Goal: Entertainment & Leisure: Consume media (video, audio)

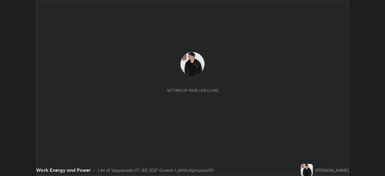
scroll to position [176, 385]
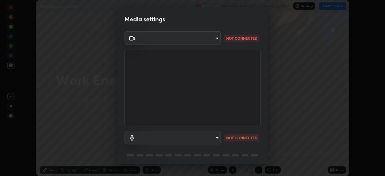
type input "d58fe3fcfc59e4750d52d9201d0ea35a07d3f0dad02a693c86db4369b3c93ba8"
type input "default"
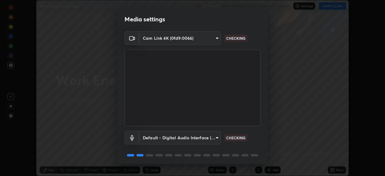
scroll to position [21, 0]
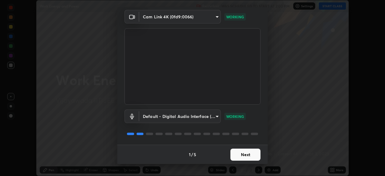
click at [250, 157] on button "Next" at bounding box center [246, 155] width 30 height 12
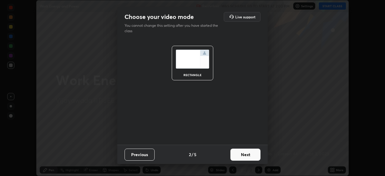
scroll to position [0, 0]
click at [252, 155] on button "Next" at bounding box center [246, 155] width 30 height 12
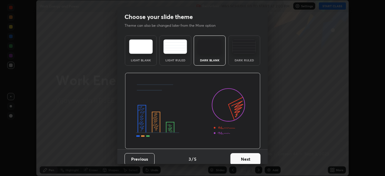
click at [250, 51] on img at bounding box center [244, 46] width 24 height 14
click at [244, 156] on button "Next" at bounding box center [246, 159] width 30 height 12
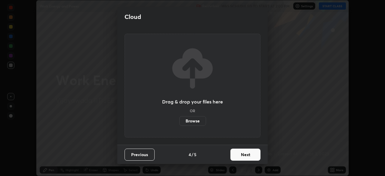
click at [251, 155] on button "Next" at bounding box center [246, 155] width 30 height 12
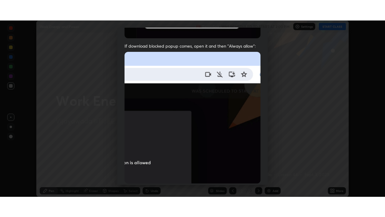
scroll to position [144, 0]
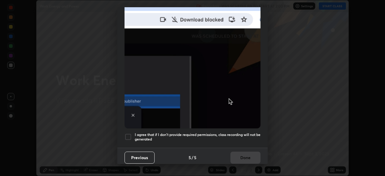
click at [131, 133] on div at bounding box center [128, 136] width 7 height 7
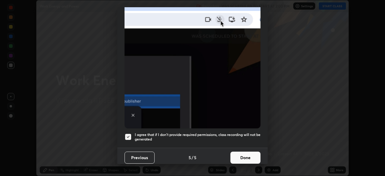
click at [244, 153] on button "Done" at bounding box center [246, 158] width 30 height 12
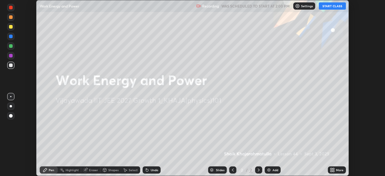
click at [335, 5] on button "START CLASS" at bounding box center [332, 5] width 27 height 7
click at [339, 170] on div "More" at bounding box center [340, 170] width 8 height 3
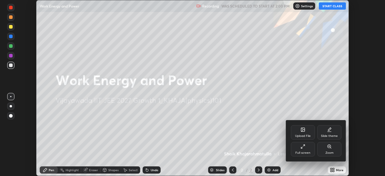
click at [308, 152] on div "Full screen" at bounding box center [303, 152] width 15 height 3
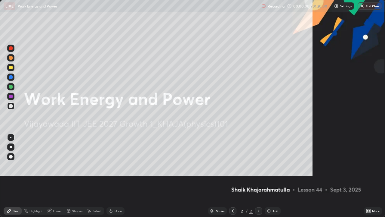
scroll to position [217, 385]
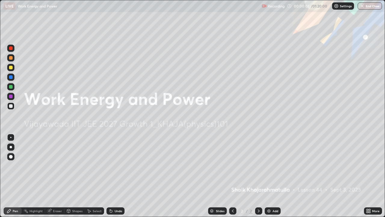
click at [272, 176] on div "Add" at bounding box center [273, 210] width 16 height 7
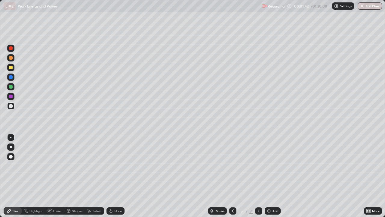
click at [12, 67] on div at bounding box center [11, 68] width 4 height 4
click at [37, 176] on div "Highlight" at bounding box center [36, 210] width 13 height 3
click at [57, 176] on div "Eraser" at bounding box center [54, 210] width 19 height 7
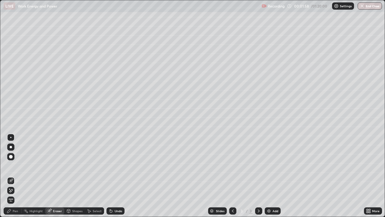
click at [12, 160] on div at bounding box center [10, 156] width 7 height 7
click at [14, 176] on div "Pen" at bounding box center [15, 210] width 5 height 3
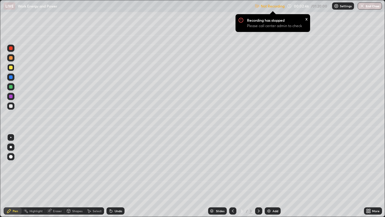
click at [338, 7] on img at bounding box center [336, 6] width 5 height 5
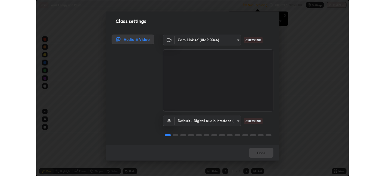
scroll to position [1, 0]
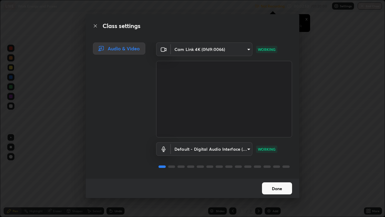
click at [290, 176] on button "Done" at bounding box center [277, 188] width 30 height 12
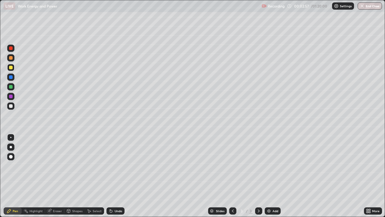
click at [14, 107] on div at bounding box center [10, 105] width 7 height 7
click at [40, 109] on button "Undo" at bounding box center [47, 111] width 17 height 7
click at [11, 87] on div at bounding box center [11, 87] width 4 height 4
click at [113, 176] on div "Undo" at bounding box center [116, 210] width 18 height 7
click at [112, 176] on icon at bounding box center [111, 210] width 5 height 5
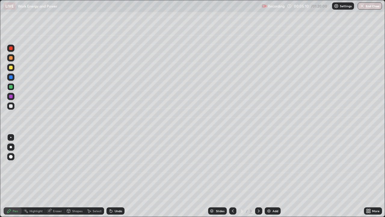
click at [112, 176] on icon at bounding box center [111, 210] width 5 height 5
click at [10, 67] on div at bounding box center [11, 68] width 4 height 4
click at [11, 87] on div at bounding box center [11, 87] width 4 height 4
click at [122, 176] on div "Undo" at bounding box center [116, 210] width 18 height 7
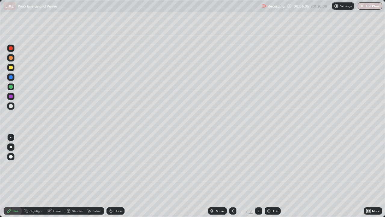
click at [121, 176] on div "Undo" at bounding box center [119, 210] width 8 height 3
click at [11, 67] on div at bounding box center [11, 68] width 4 height 4
click at [14, 107] on div at bounding box center [10, 105] width 7 height 7
click at [11, 69] on div at bounding box center [11, 68] width 4 height 4
click at [12, 106] on div at bounding box center [11, 106] width 4 height 4
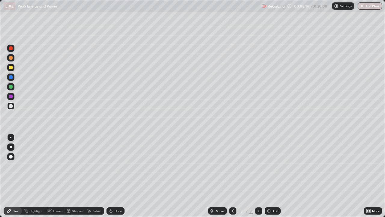
click at [269, 176] on img at bounding box center [269, 210] width 5 height 5
click at [10, 86] on div at bounding box center [11, 87] width 4 height 4
click at [115, 176] on div "Undo" at bounding box center [116, 210] width 18 height 7
click at [113, 176] on div "Undo" at bounding box center [116, 210] width 18 height 7
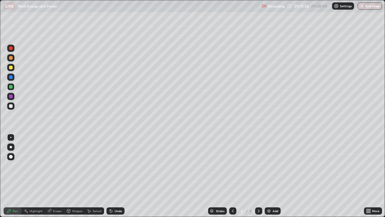
click at [114, 176] on div "Undo" at bounding box center [116, 210] width 18 height 7
click at [10, 106] on div at bounding box center [11, 106] width 4 height 4
click at [10, 88] on div at bounding box center [11, 87] width 4 height 4
click at [114, 176] on div "Undo" at bounding box center [116, 210] width 18 height 7
click at [115, 176] on div "Undo" at bounding box center [119, 210] width 8 height 3
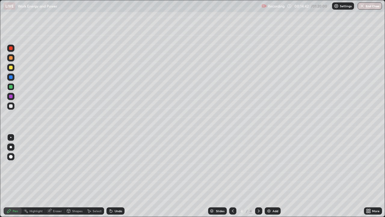
click at [115, 176] on div "Undo" at bounding box center [119, 210] width 8 height 3
click at [118, 176] on div "Undo" at bounding box center [119, 210] width 8 height 3
click at [58, 176] on div "Eraser" at bounding box center [57, 210] width 9 height 3
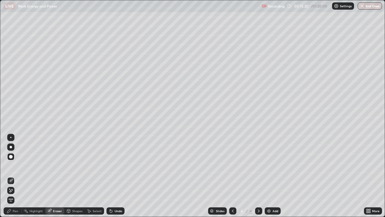
click at [17, 176] on div "Pen" at bounding box center [15, 210] width 5 height 3
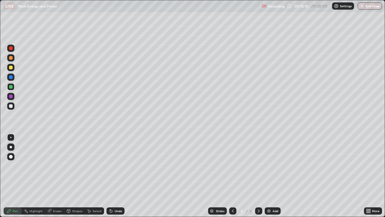
click at [114, 176] on div "Undo" at bounding box center [116, 210] width 18 height 7
click at [112, 176] on icon at bounding box center [111, 210] width 5 height 5
click at [267, 176] on div "Add" at bounding box center [273, 210] width 16 height 7
click at [233, 176] on icon at bounding box center [233, 210] width 5 height 5
click at [231, 176] on div at bounding box center [232, 210] width 7 height 7
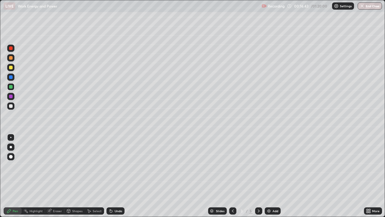
click at [258, 176] on icon at bounding box center [259, 210] width 5 height 5
click at [259, 176] on icon at bounding box center [259, 210] width 2 height 3
click at [12, 107] on div at bounding box center [11, 106] width 4 height 4
click at [114, 176] on div "Undo" at bounding box center [116, 210] width 18 height 7
click at [112, 176] on icon at bounding box center [111, 210] width 5 height 5
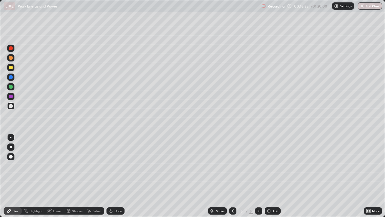
click at [110, 176] on icon at bounding box center [111, 211] width 2 height 2
click at [110, 176] on icon at bounding box center [110, 209] width 1 height 1
click at [115, 176] on div "Undo" at bounding box center [119, 210] width 8 height 3
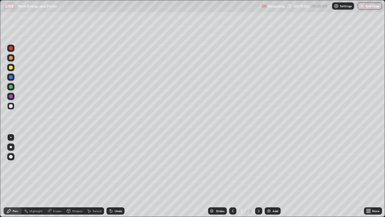
click at [11, 68] on div at bounding box center [11, 68] width 4 height 4
click at [58, 176] on div "Eraser" at bounding box center [57, 210] width 9 height 3
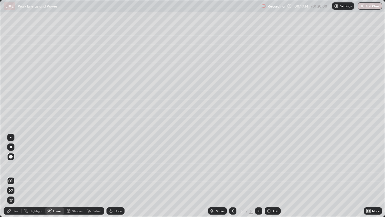
click at [232, 176] on icon at bounding box center [233, 210] width 5 height 5
click at [259, 176] on icon at bounding box center [259, 210] width 5 height 5
click at [259, 176] on icon at bounding box center [259, 210] width 2 height 3
click at [17, 176] on div "Pen" at bounding box center [13, 210] width 18 height 7
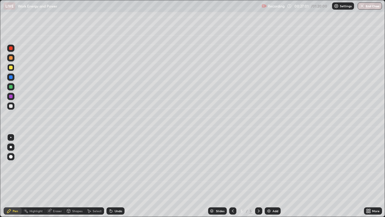
click at [11, 106] on div at bounding box center [11, 106] width 4 height 4
click at [114, 176] on div "Undo" at bounding box center [116, 210] width 18 height 7
click at [58, 176] on div "Eraser" at bounding box center [57, 210] width 9 height 3
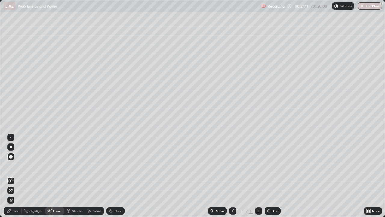
click at [11, 140] on div at bounding box center [10, 137] width 7 height 7
click at [19, 176] on div "Pen" at bounding box center [13, 210] width 18 height 7
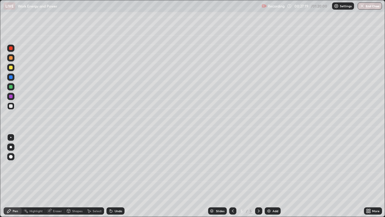
click at [12, 69] on div at bounding box center [11, 68] width 4 height 4
click at [117, 176] on div "Undo" at bounding box center [116, 210] width 18 height 7
click at [116, 176] on div "Undo" at bounding box center [116, 210] width 18 height 7
click at [119, 176] on div "Undo" at bounding box center [119, 210] width 8 height 3
click at [11, 87] on div at bounding box center [11, 87] width 4 height 4
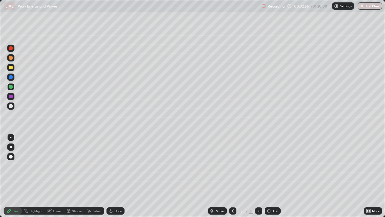
click at [273, 176] on div "Add" at bounding box center [276, 210] width 6 height 3
click at [11, 67] on div at bounding box center [11, 68] width 4 height 4
click at [11, 87] on div at bounding box center [11, 87] width 4 height 4
click at [11, 58] on div at bounding box center [11, 58] width 4 height 4
click at [11, 88] on div at bounding box center [11, 87] width 4 height 4
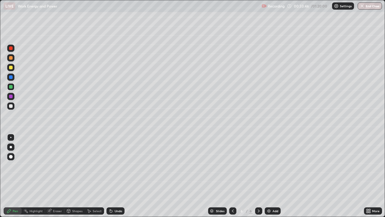
click at [11, 107] on div at bounding box center [11, 106] width 4 height 4
click at [11, 58] on div at bounding box center [11, 58] width 4 height 4
click at [11, 86] on div at bounding box center [11, 87] width 4 height 4
click at [14, 94] on div at bounding box center [10, 96] width 7 height 7
click at [11, 87] on div at bounding box center [11, 87] width 4 height 4
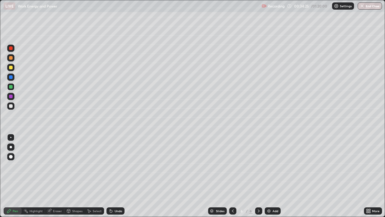
click at [10, 67] on div at bounding box center [11, 68] width 4 height 4
click at [10, 107] on div at bounding box center [11, 106] width 4 height 4
click at [115, 176] on div "Undo" at bounding box center [119, 210] width 8 height 3
click at [117, 176] on div "Undo" at bounding box center [116, 210] width 18 height 7
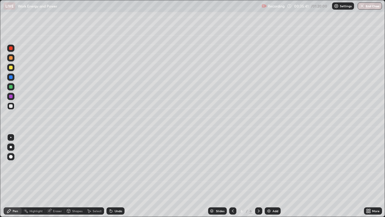
click at [12, 68] on div at bounding box center [11, 68] width 4 height 4
click at [11, 104] on div at bounding box center [11, 106] width 4 height 4
click at [11, 68] on div at bounding box center [11, 68] width 4 height 4
click at [13, 108] on div at bounding box center [10, 105] width 7 height 7
click at [114, 176] on div "Undo" at bounding box center [116, 210] width 18 height 7
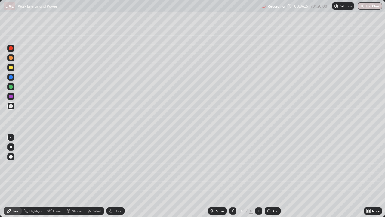
click at [117, 176] on div "Undo" at bounding box center [116, 210] width 18 height 7
click at [116, 176] on div "Undo" at bounding box center [119, 210] width 8 height 3
click at [115, 176] on div "Undo" at bounding box center [119, 210] width 8 height 3
click at [116, 176] on div "Undo" at bounding box center [119, 210] width 8 height 3
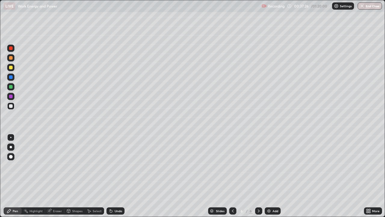
click at [11, 69] on div at bounding box center [11, 68] width 4 height 4
click at [117, 176] on div "Undo" at bounding box center [119, 210] width 8 height 3
click at [11, 89] on div at bounding box center [10, 86] width 7 height 7
click at [11, 106] on div at bounding box center [11, 106] width 4 height 4
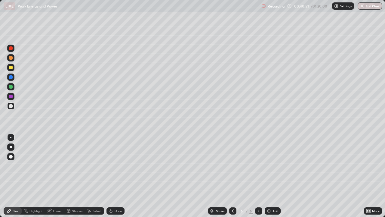
click at [112, 176] on icon at bounding box center [111, 210] width 5 height 5
click at [11, 69] on div at bounding box center [11, 68] width 4 height 4
click at [269, 176] on img at bounding box center [269, 210] width 5 height 5
click at [115, 176] on div "Undo" at bounding box center [116, 210] width 18 height 7
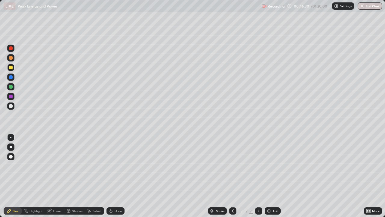
click at [113, 176] on icon at bounding box center [111, 210] width 5 height 5
click at [13, 107] on div at bounding box center [10, 105] width 7 height 7
click at [12, 86] on div at bounding box center [11, 87] width 4 height 4
click at [114, 176] on div "Undo" at bounding box center [116, 210] width 18 height 7
click at [112, 176] on icon at bounding box center [111, 210] width 5 height 5
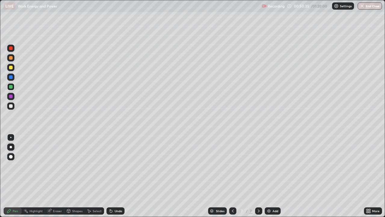
click at [11, 109] on div at bounding box center [10, 105] width 7 height 7
click at [10, 87] on div at bounding box center [11, 87] width 4 height 4
click at [11, 106] on div at bounding box center [11, 106] width 4 height 4
click at [10, 87] on div at bounding box center [11, 87] width 4 height 4
click at [11, 68] on div at bounding box center [11, 68] width 4 height 4
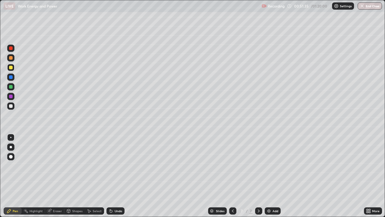
click at [11, 87] on div at bounding box center [11, 87] width 4 height 4
click at [10, 106] on div at bounding box center [11, 106] width 4 height 4
click at [12, 68] on div at bounding box center [11, 68] width 4 height 4
click at [113, 176] on div "Undo" at bounding box center [116, 210] width 18 height 7
click at [11, 105] on div at bounding box center [11, 106] width 4 height 4
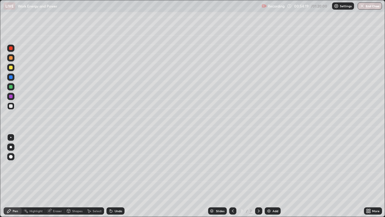
click at [9, 67] on div at bounding box center [11, 68] width 4 height 4
click at [10, 106] on div at bounding box center [11, 106] width 4 height 4
click at [113, 176] on div "Undo" at bounding box center [116, 210] width 18 height 7
click at [115, 176] on div "Undo" at bounding box center [116, 210] width 18 height 7
click at [115, 176] on div "Undo" at bounding box center [119, 210] width 8 height 3
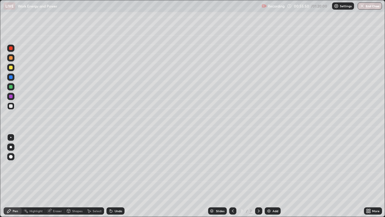
click at [113, 176] on div "Undo" at bounding box center [116, 210] width 18 height 7
click at [114, 176] on div "Undo" at bounding box center [116, 210] width 18 height 7
click at [115, 176] on div "Undo" at bounding box center [119, 210] width 8 height 3
click at [117, 176] on div "Undo" at bounding box center [119, 210] width 8 height 3
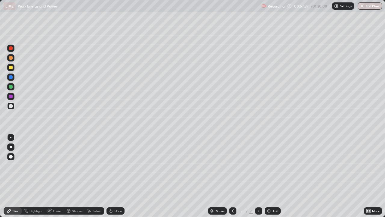
click at [269, 176] on img at bounding box center [269, 210] width 5 height 5
click at [115, 176] on div "Undo" at bounding box center [119, 210] width 8 height 3
click at [116, 176] on div "Undo" at bounding box center [119, 210] width 8 height 3
click at [114, 176] on div "Undo" at bounding box center [116, 210] width 18 height 7
click at [11, 68] on div at bounding box center [11, 68] width 4 height 4
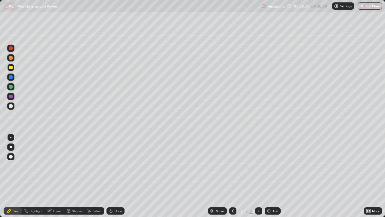
click at [11, 86] on div at bounding box center [11, 87] width 4 height 4
click at [10, 68] on div at bounding box center [11, 68] width 4 height 4
click at [53, 176] on div "Eraser" at bounding box center [57, 210] width 9 height 3
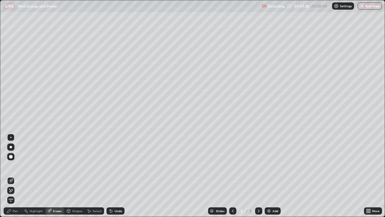
click at [232, 176] on icon at bounding box center [233, 210] width 5 height 5
click at [259, 176] on icon at bounding box center [259, 210] width 5 height 5
click at [16, 176] on div "Pen" at bounding box center [15, 210] width 5 height 3
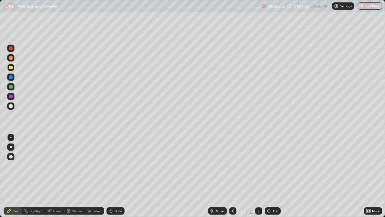
click at [12, 107] on div at bounding box center [11, 106] width 4 height 4
click at [12, 67] on div at bounding box center [11, 68] width 4 height 4
click at [12, 106] on div at bounding box center [11, 106] width 4 height 4
click at [117, 176] on div "Undo" at bounding box center [119, 210] width 8 height 3
click at [12, 87] on div at bounding box center [11, 87] width 4 height 4
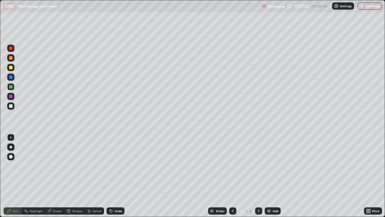
click at [11, 106] on div at bounding box center [11, 106] width 4 height 4
click at [11, 86] on div at bounding box center [11, 87] width 4 height 4
click at [11, 67] on div at bounding box center [11, 68] width 4 height 4
click at [118, 176] on div "Undo" at bounding box center [119, 210] width 8 height 3
click at [12, 90] on div at bounding box center [10, 86] width 7 height 7
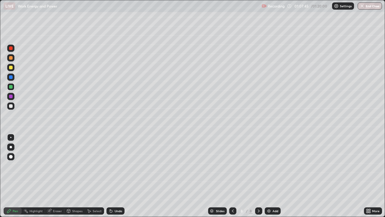
click at [11, 105] on div at bounding box center [11, 106] width 4 height 4
click at [11, 58] on div at bounding box center [11, 58] width 4 height 4
click at [116, 176] on div "Undo" at bounding box center [119, 210] width 8 height 3
click at [116, 176] on div "Undo" at bounding box center [116, 210] width 18 height 7
click at [117, 176] on div "Undo" at bounding box center [116, 210] width 18 height 7
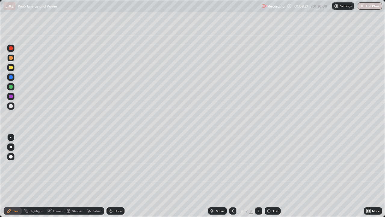
click at [11, 66] on div at bounding box center [11, 68] width 4 height 4
click at [11, 106] on div at bounding box center [11, 106] width 4 height 4
click at [55, 176] on div "Eraser" at bounding box center [57, 210] width 9 height 3
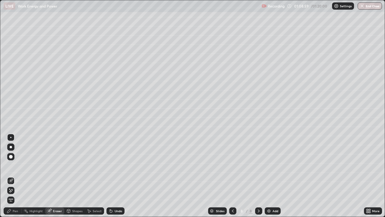
click at [15, 176] on div "Pen" at bounding box center [15, 210] width 5 height 3
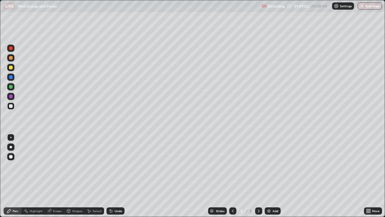
click at [11, 87] on div at bounding box center [11, 87] width 4 height 4
click at [13, 108] on div at bounding box center [10, 105] width 7 height 7
click at [52, 176] on div "Eraser" at bounding box center [54, 210] width 19 height 7
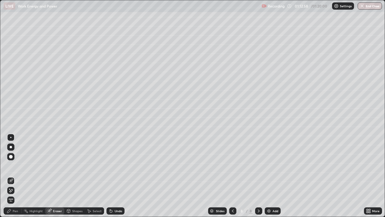
click at [14, 176] on div "Pen" at bounding box center [15, 210] width 5 height 3
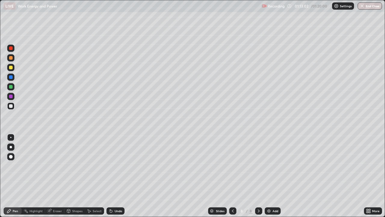
click at [54, 176] on div "Eraser" at bounding box center [54, 210] width 19 height 7
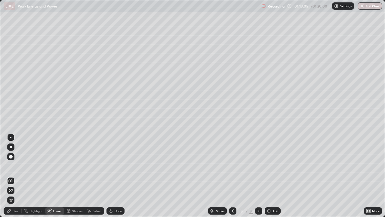
click at [259, 176] on icon at bounding box center [259, 210] width 5 height 5
click at [268, 176] on img at bounding box center [269, 210] width 5 height 5
click at [15, 176] on div "Pen" at bounding box center [15, 210] width 5 height 3
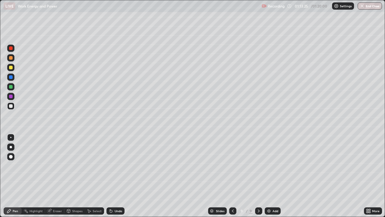
click at [10, 88] on div at bounding box center [11, 87] width 4 height 4
click at [111, 176] on icon at bounding box center [111, 210] width 5 height 5
click at [113, 176] on div "Undo" at bounding box center [116, 210] width 18 height 7
click at [110, 176] on icon at bounding box center [111, 211] width 2 height 2
click at [111, 176] on div "Undo" at bounding box center [116, 210] width 18 height 7
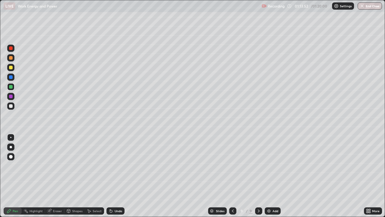
click at [10, 69] on div at bounding box center [11, 68] width 4 height 4
click at [118, 176] on div "Undo" at bounding box center [119, 210] width 8 height 3
click at [118, 176] on div "Undo" at bounding box center [116, 210] width 18 height 7
click at [119, 176] on div "Undo" at bounding box center [116, 210] width 18 height 7
click at [11, 106] on div at bounding box center [11, 106] width 4 height 4
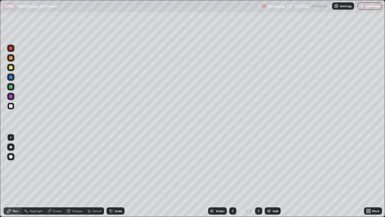
click at [11, 86] on div at bounding box center [11, 87] width 4 height 4
click at [230, 176] on div at bounding box center [232, 210] width 7 height 7
click at [11, 105] on div at bounding box center [11, 106] width 4 height 4
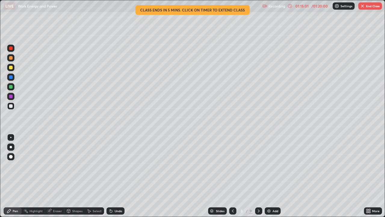
click at [11, 68] on div at bounding box center [11, 68] width 4 height 4
click at [11, 59] on div at bounding box center [11, 58] width 4 height 4
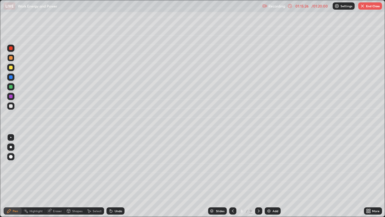
click at [117, 176] on div "Undo" at bounding box center [119, 210] width 8 height 3
click at [117, 176] on div "Undo" at bounding box center [116, 210] width 18 height 7
click at [117, 176] on div "Undo" at bounding box center [119, 210] width 8 height 3
click at [261, 176] on div at bounding box center [258, 210] width 7 height 7
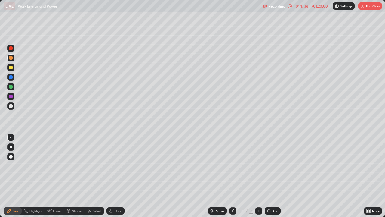
click at [370, 176] on icon at bounding box center [370, 210] width 2 height 2
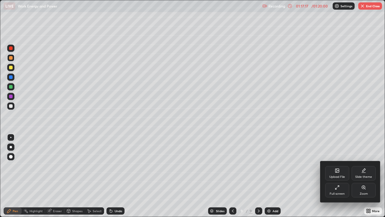
click at [344, 176] on div "Full screen" at bounding box center [337, 193] width 15 height 3
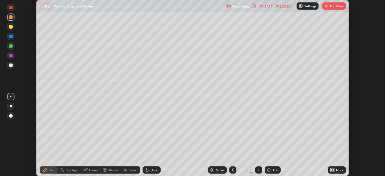
scroll to position [29935, 29725]
click at [330, 5] on button "End Class" at bounding box center [334, 5] width 24 height 7
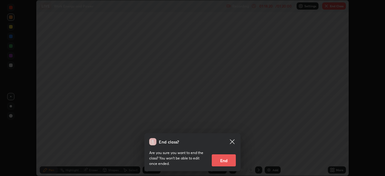
click at [229, 157] on button "End" at bounding box center [224, 160] width 24 height 12
